Goal: Information Seeking & Learning: Learn about a topic

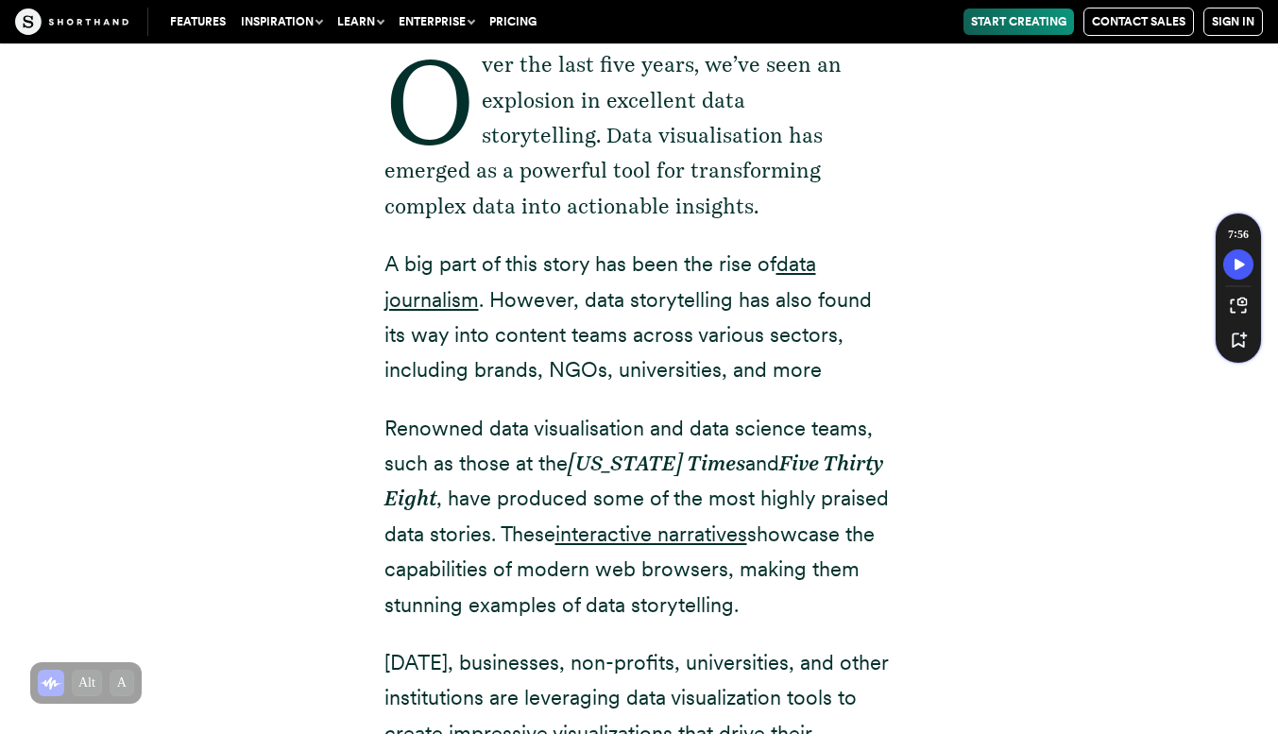
scroll to position [771, 0]
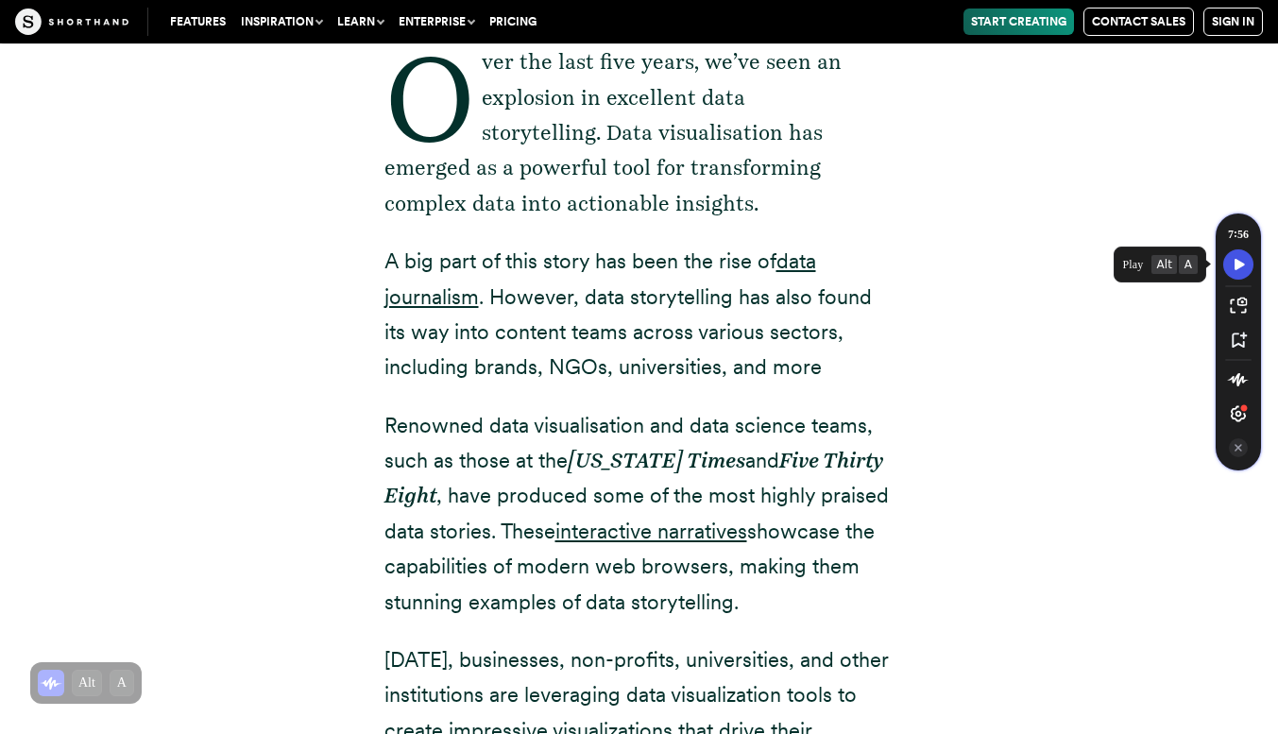
click at [1234, 264] on icon "Speechify play button" at bounding box center [1239, 264] width 26 height 17
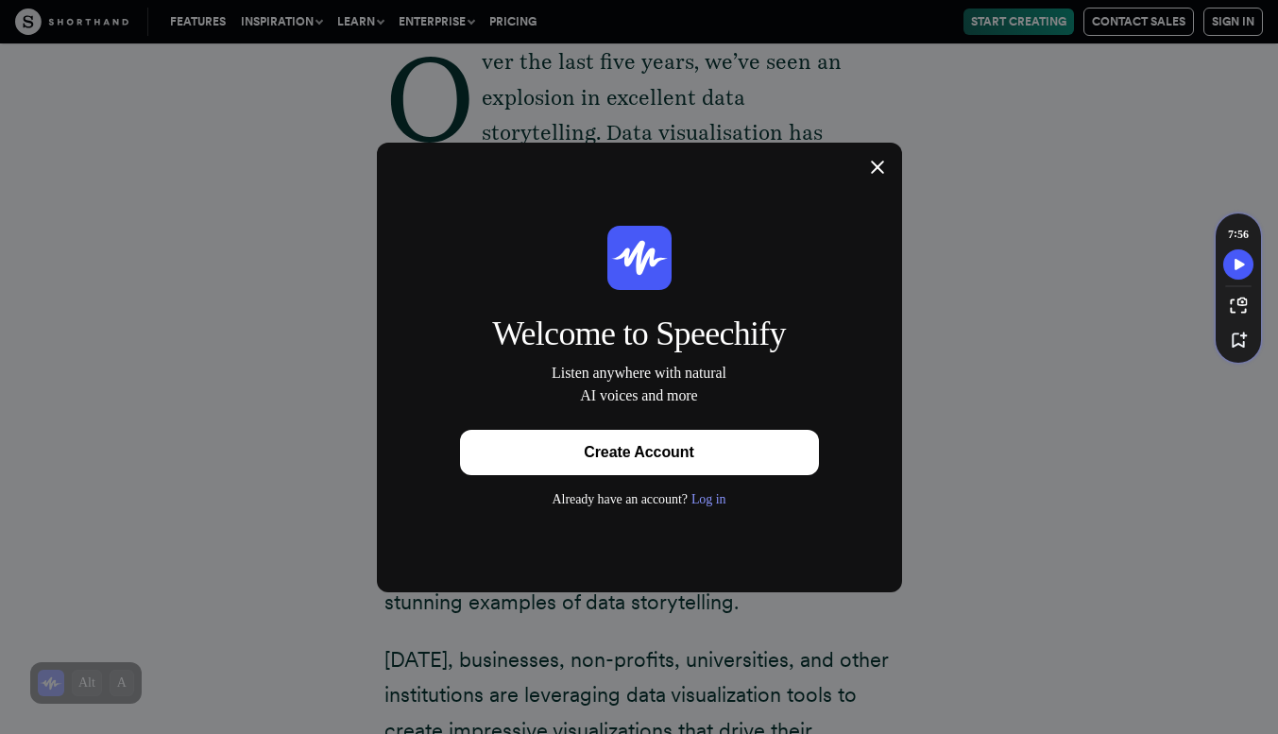
click at [705, 502] on div "Log in" at bounding box center [709, 499] width 35 height 19
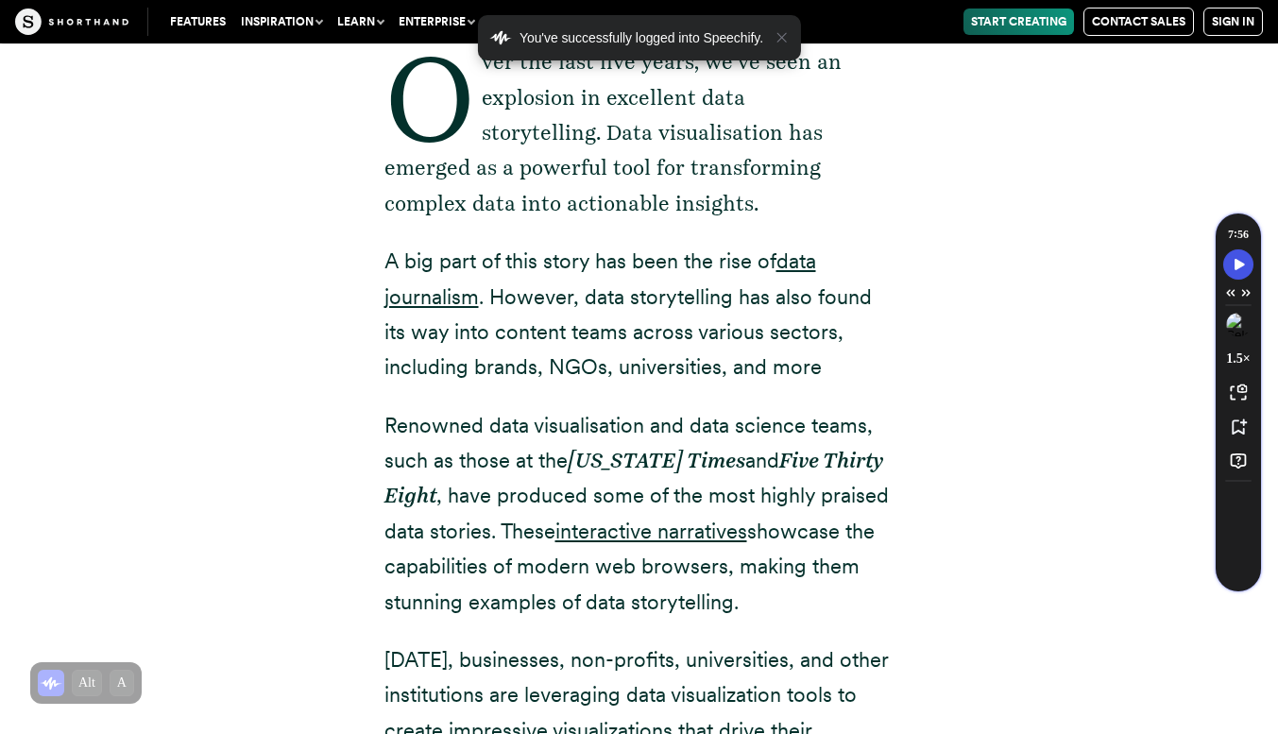
click at [1243, 271] on icon "Speechify play button" at bounding box center [1239, 264] width 26 height 17
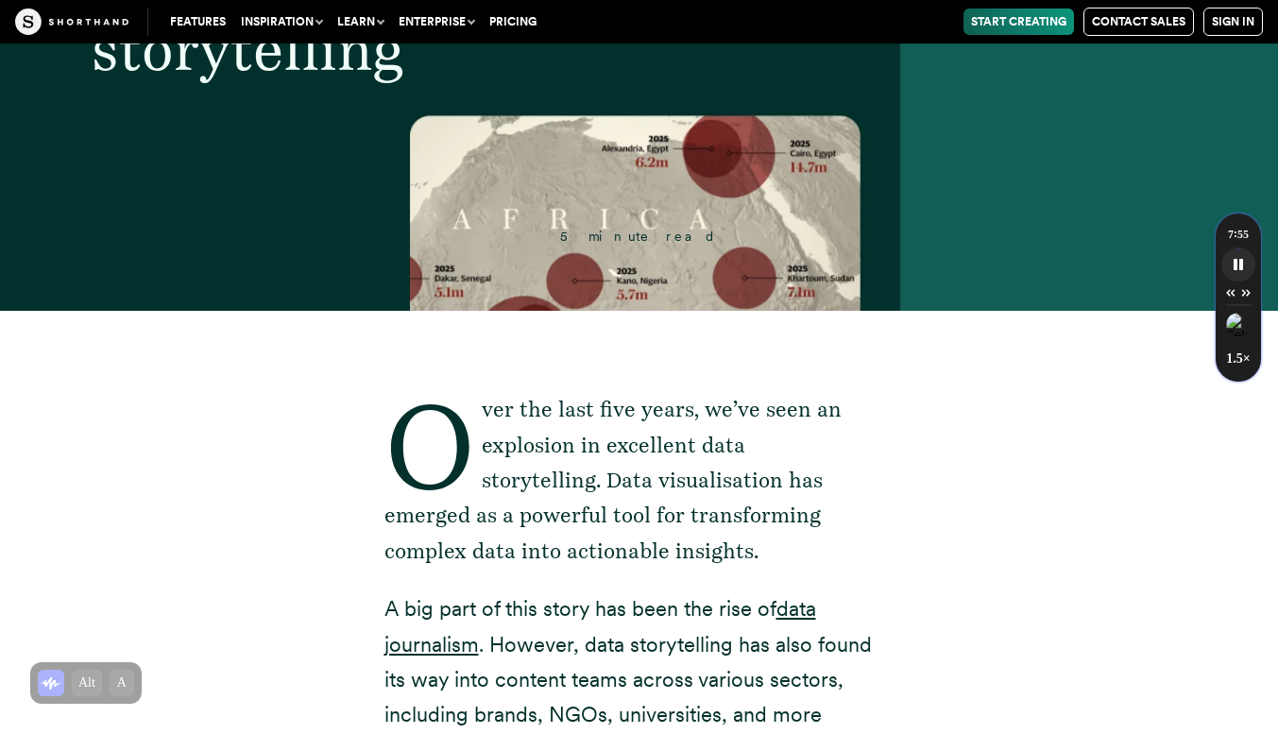
scroll to position [426, 0]
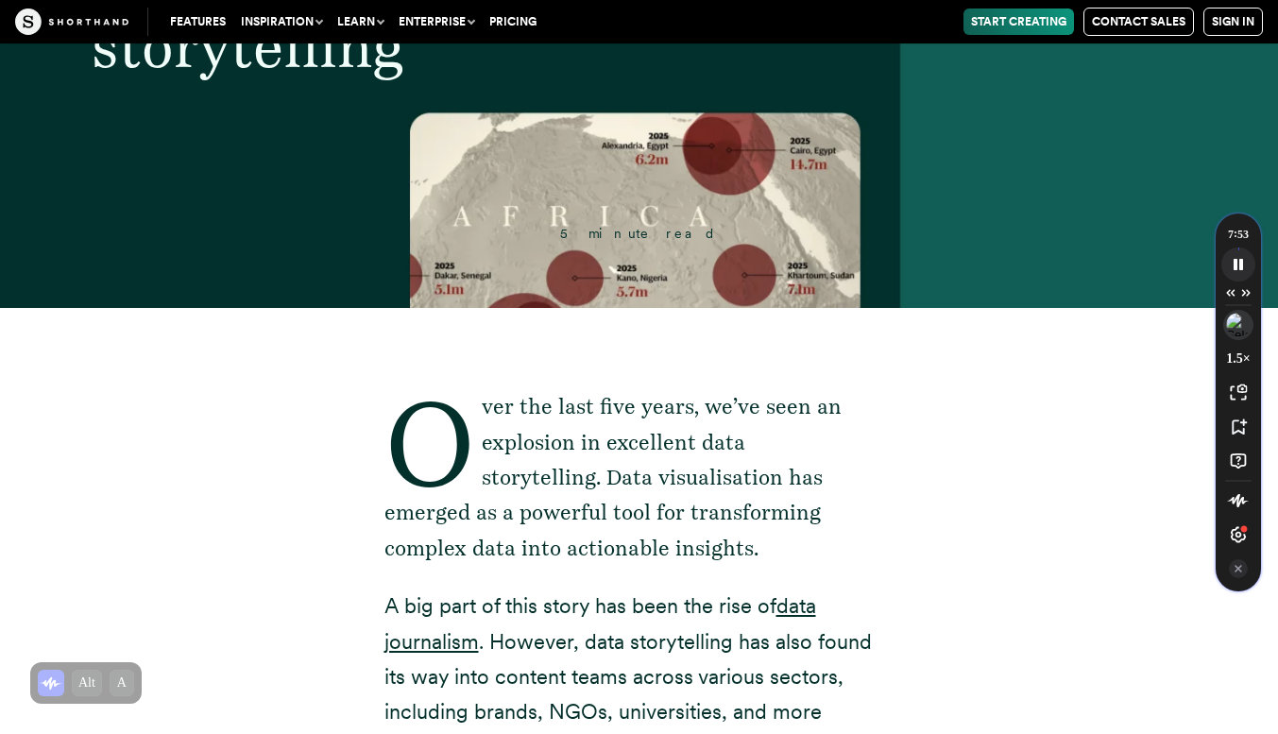
click at [1233, 336] on button "Speechify voice menu" at bounding box center [1238, 325] width 30 height 30
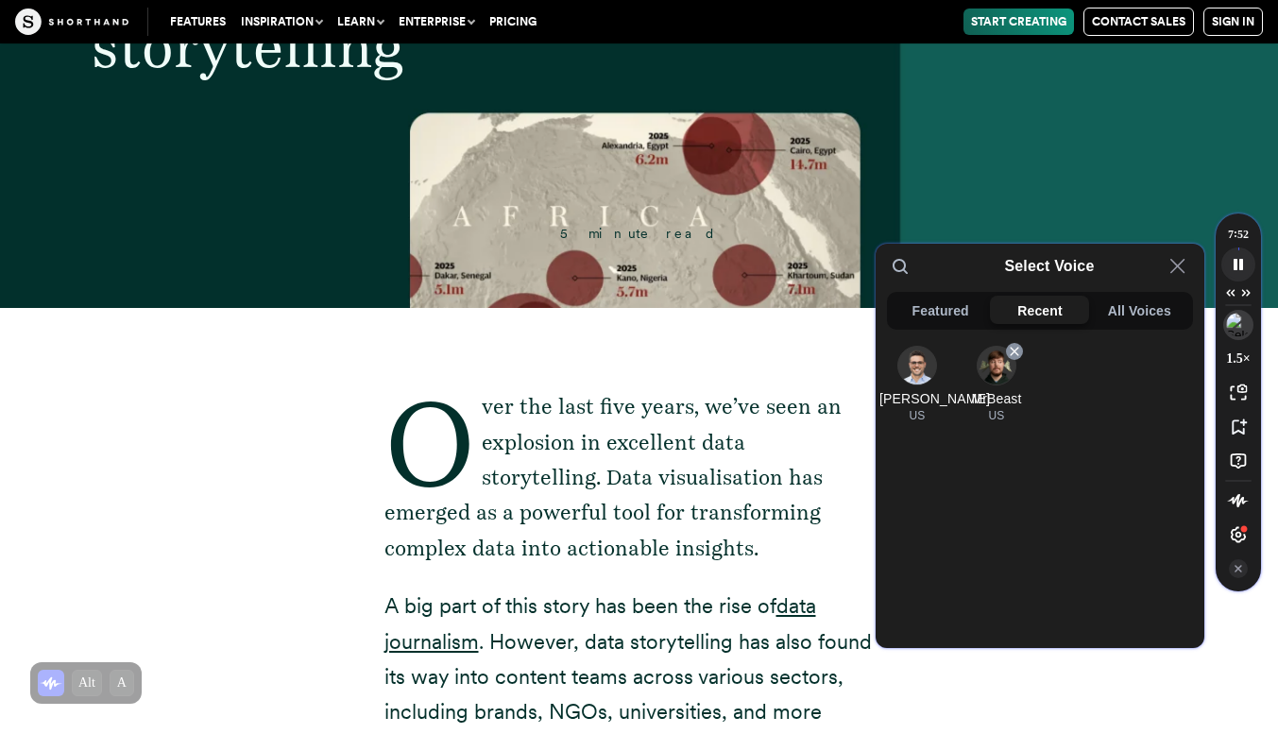
click at [986, 374] on img at bounding box center [997, 366] width 38 height 38
click at [831, 432] on p "Over the last five years, we’ve seen an explosion in excellent data storytellin…" at bounding box center [639, 477] width 510 height 177
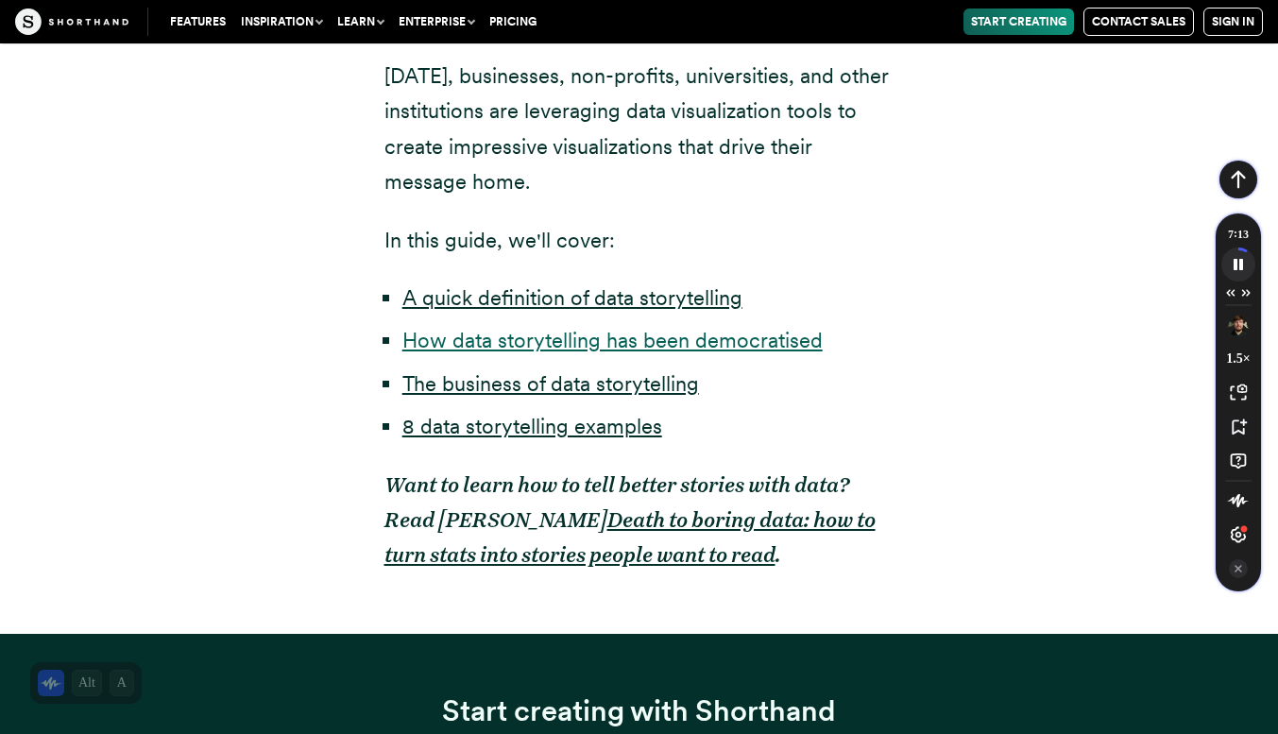
scroll to position [1354, 0]
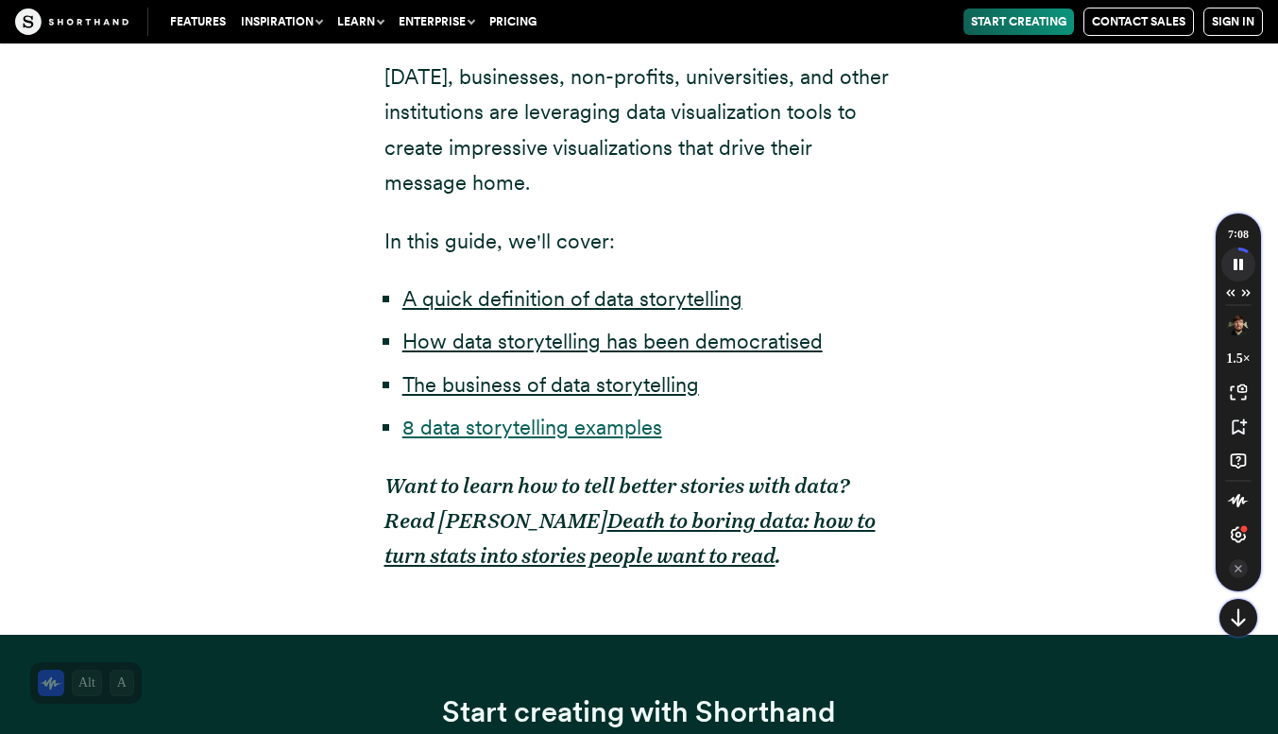
click at [545, 419] on link "8 data storytelling examples" at bounding box center [532, 427] width 260 height 25
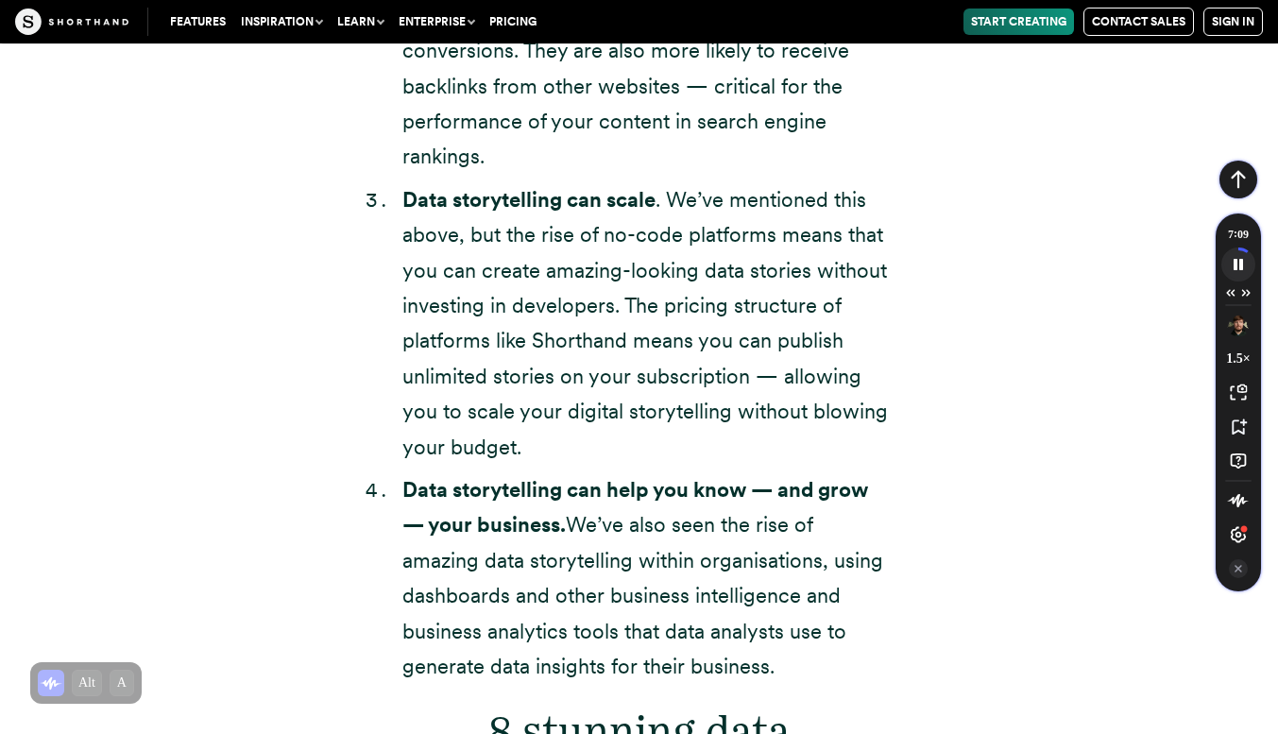
scroll to position [6840, 0]
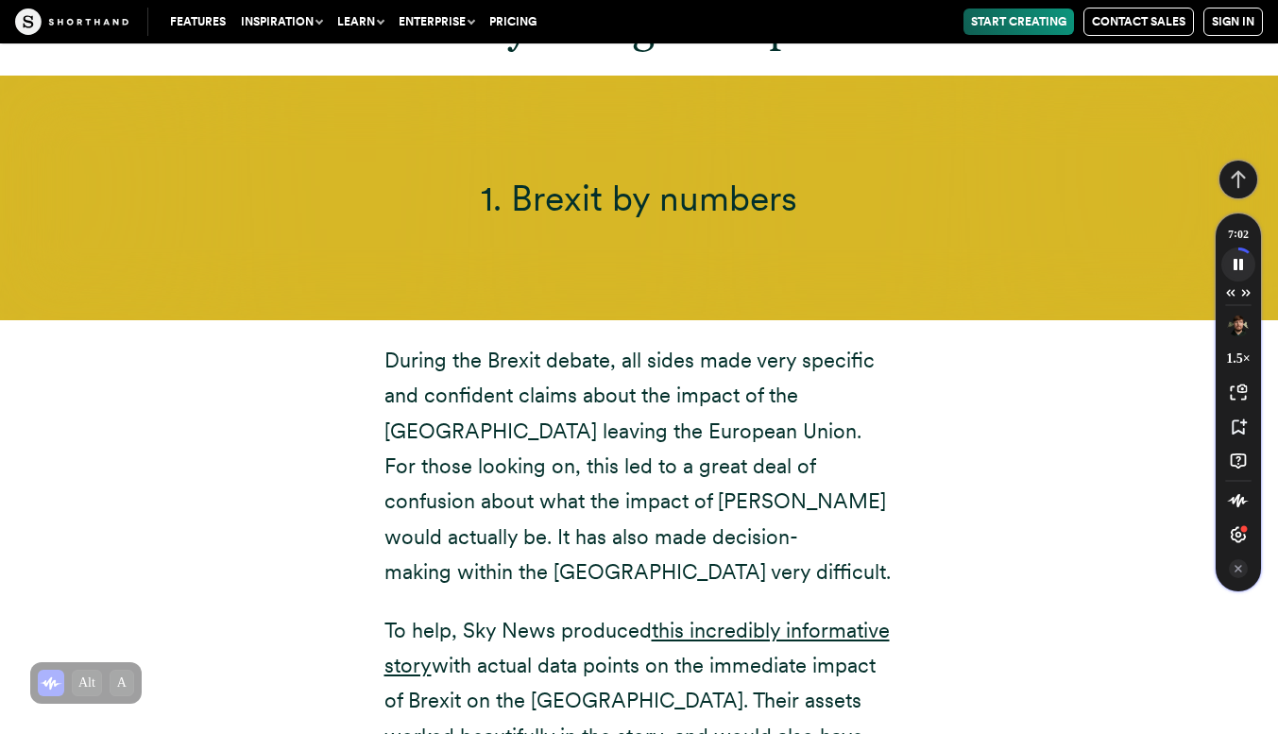
click at [1233, 172] on icon "Re-enable auto scroll button" at bounding box center [1238, 179] width 19 height 19
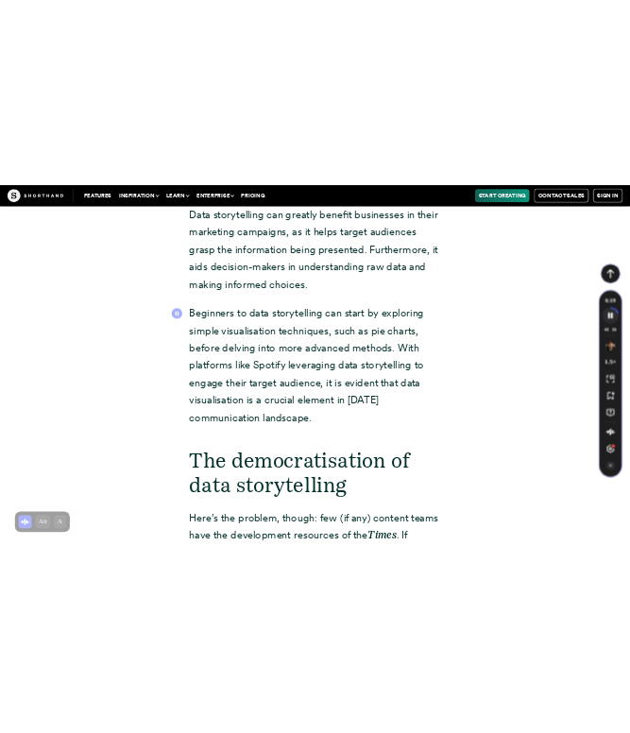
scroll to position [2927, 0]
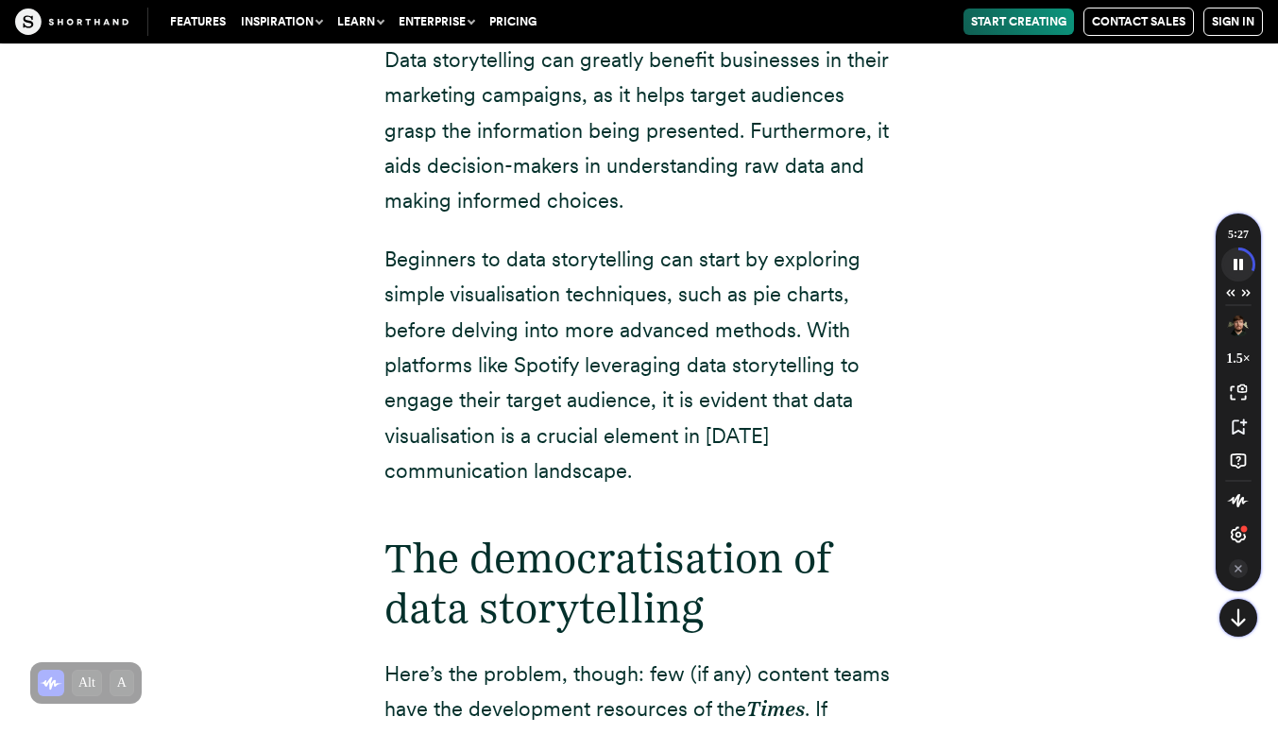
click at [1236, 267] on icon "Speechify pause button" at bounding box center [1237, 263] width 31 height 31
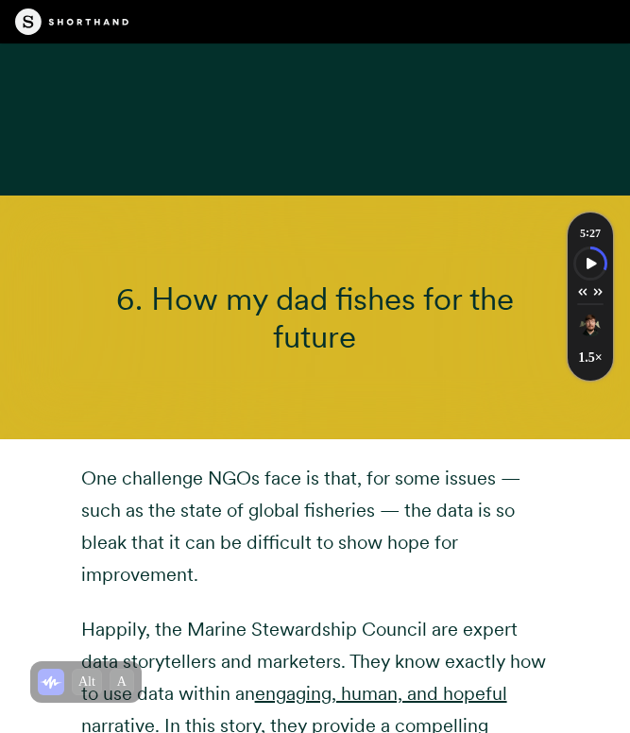
scroll to position [16425, 0]
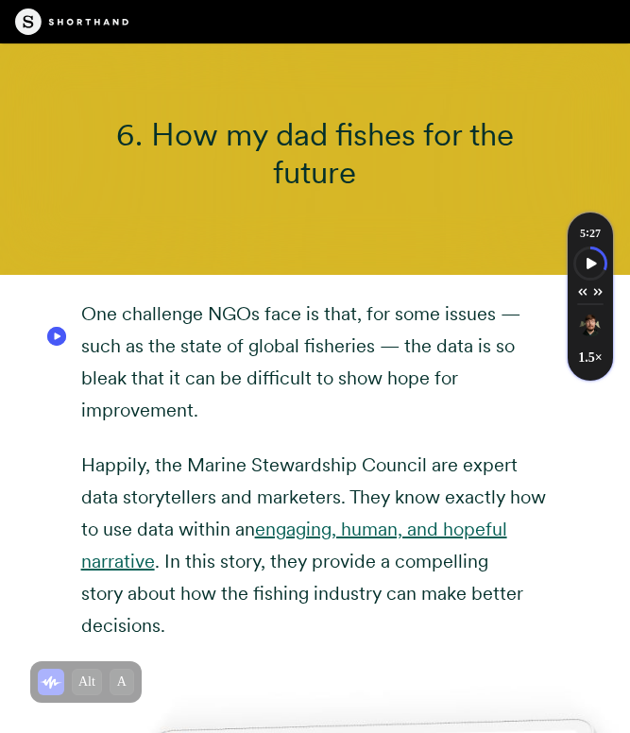
click at [323, 518] on link "engaging, human, and hopeful narrative" at bounding box center [294, 545] width 426 height 55
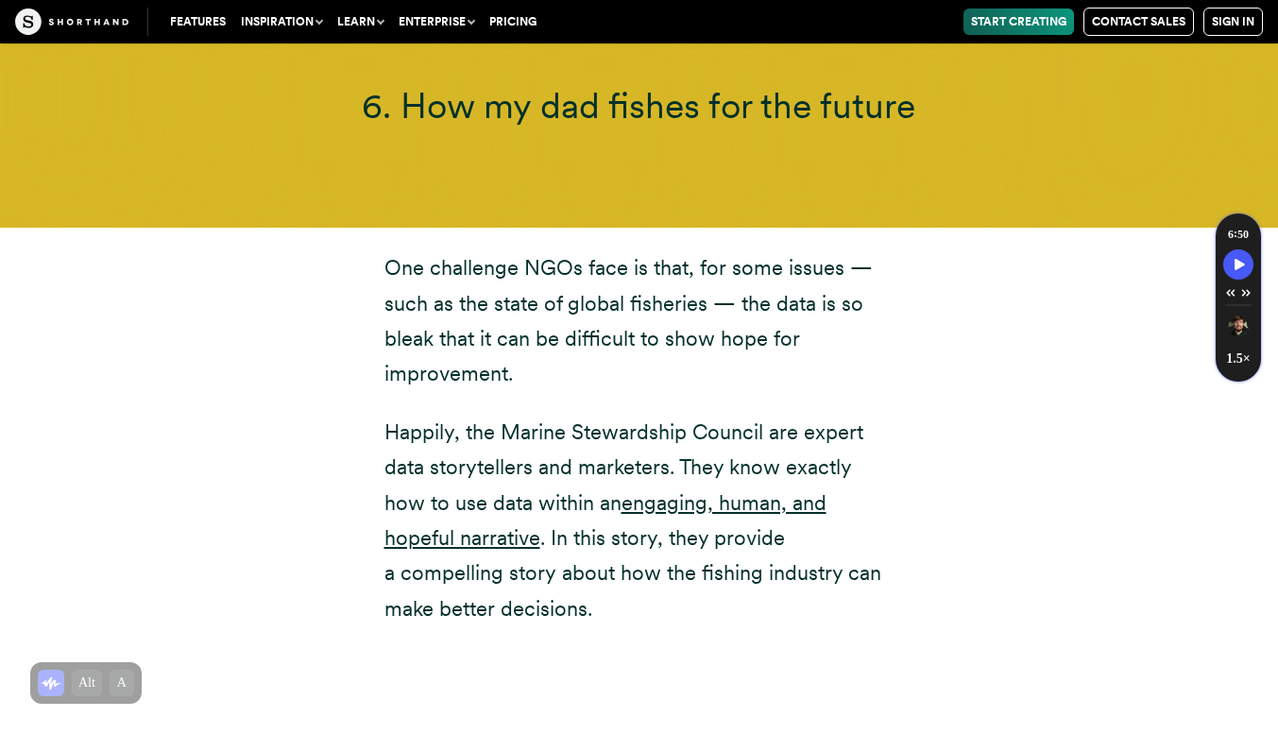
scroll to position [17153, 0]
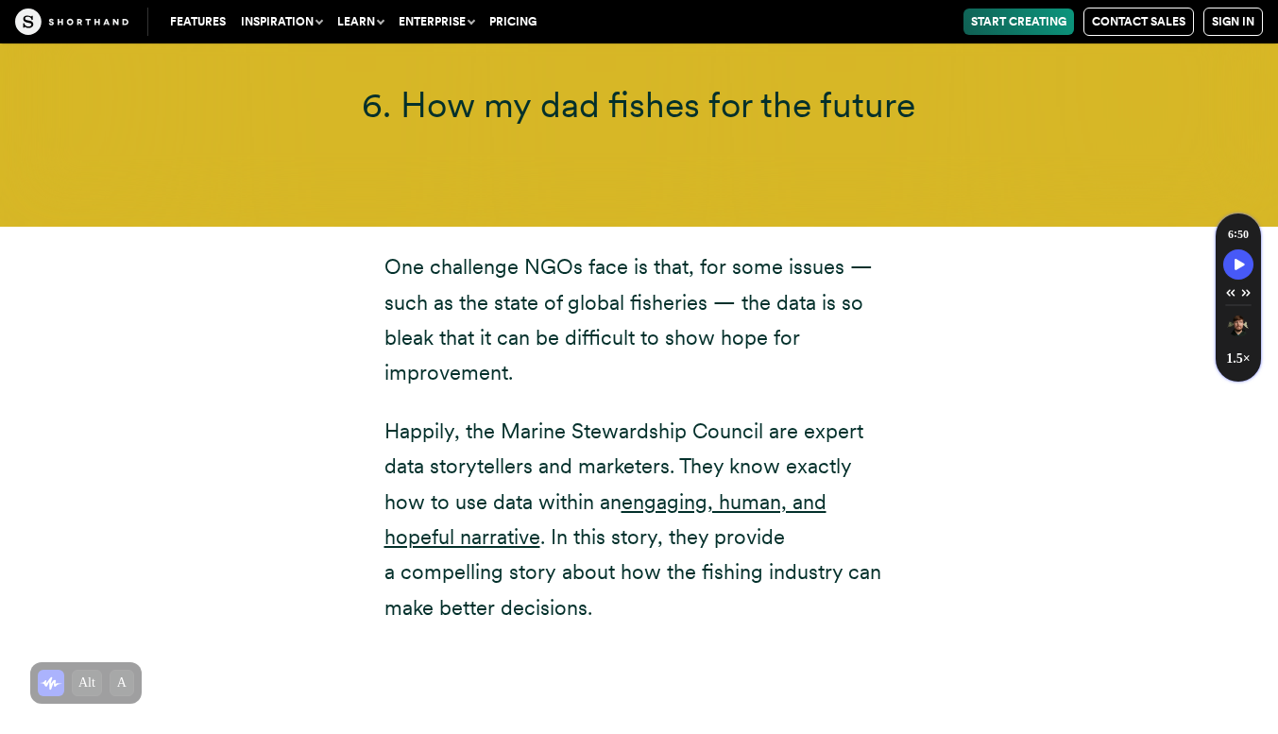
click at [650, 414] on p "Happily, the Marine Stewardship Council are expert data storytellers and market…" at bounding box center [639, 520] width 510 height 212
click at [652, 414] on p "Happily, the Marine Stewardship Council are expert data storytellers and market…" at bounding box center [639, 520] width 510 height 212
click at [656, 489] on link "engaging, human, and hopeful narrative" at bounding box center [605, 519] width 442 height 60
